Goal: Find specific page/section: Find specific page/section

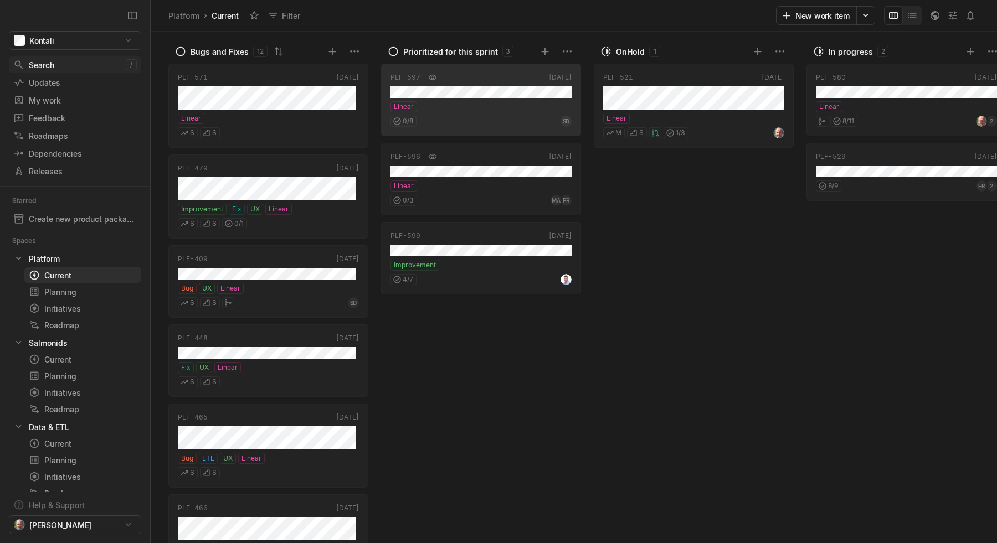
click at [63, 70] on link "Search /" at bounding box center [75, 64] width 132 height 17
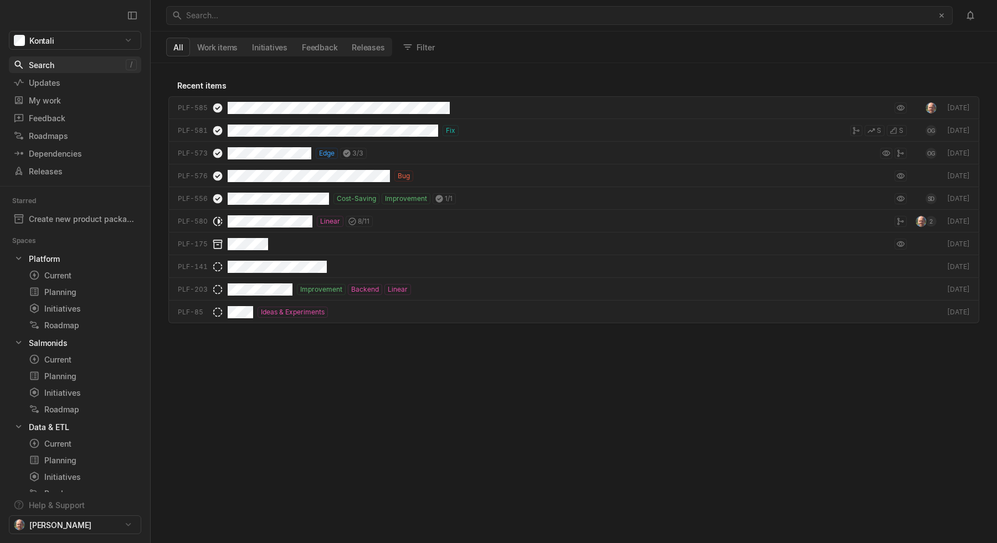
scroll to position [477, 843]
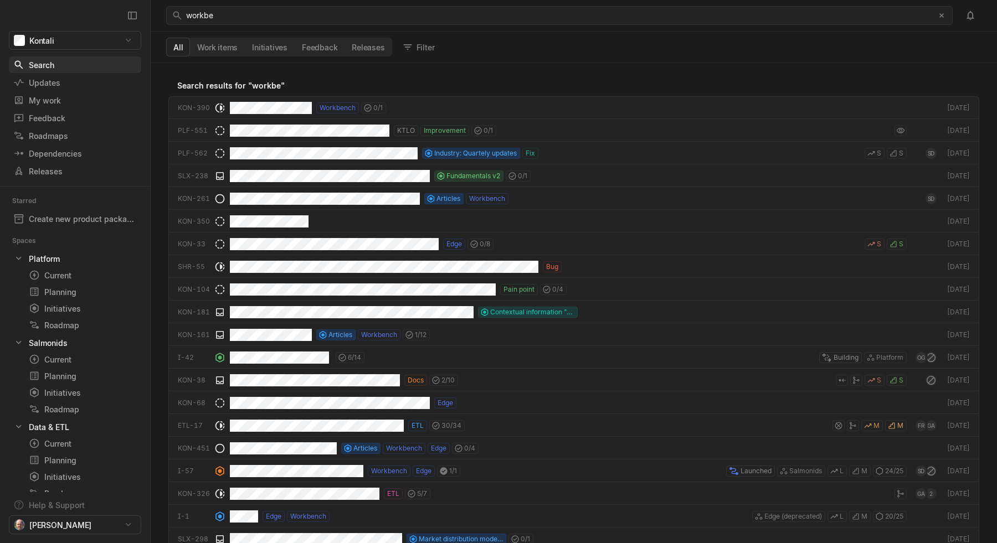
scroll to position [477, 843]
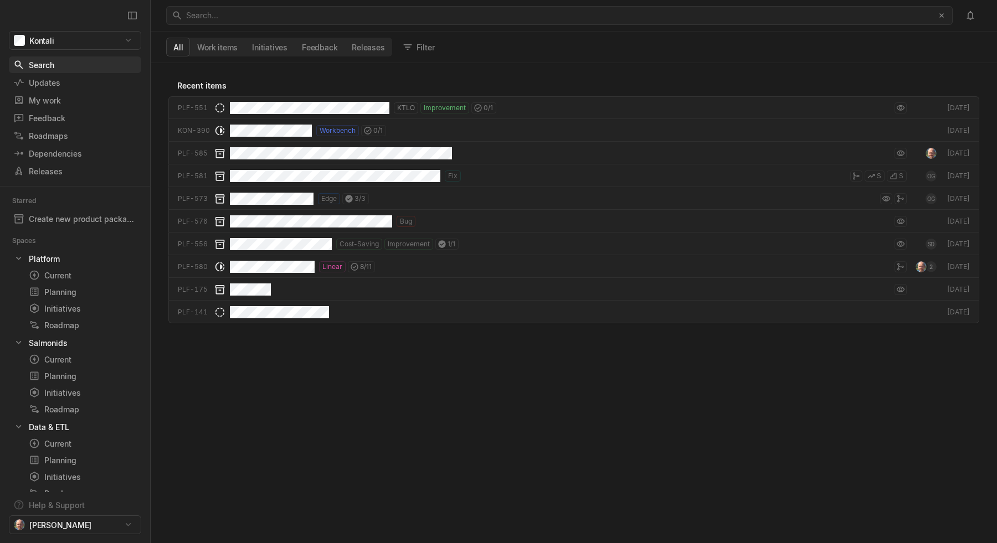
scroll to position [477, 843]
